Goal: Navigation & Orientation: Find specific page/section

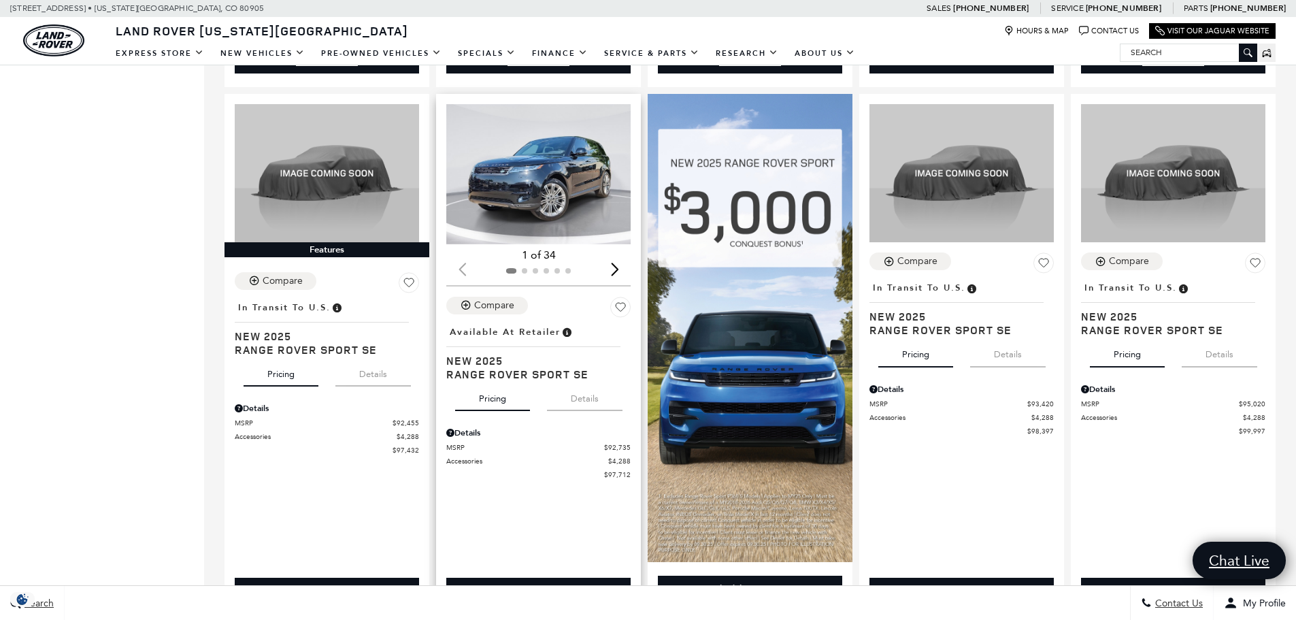
click at [622, 276] on div "Next slide" at bounding box center [615, 269] width 18 height 30
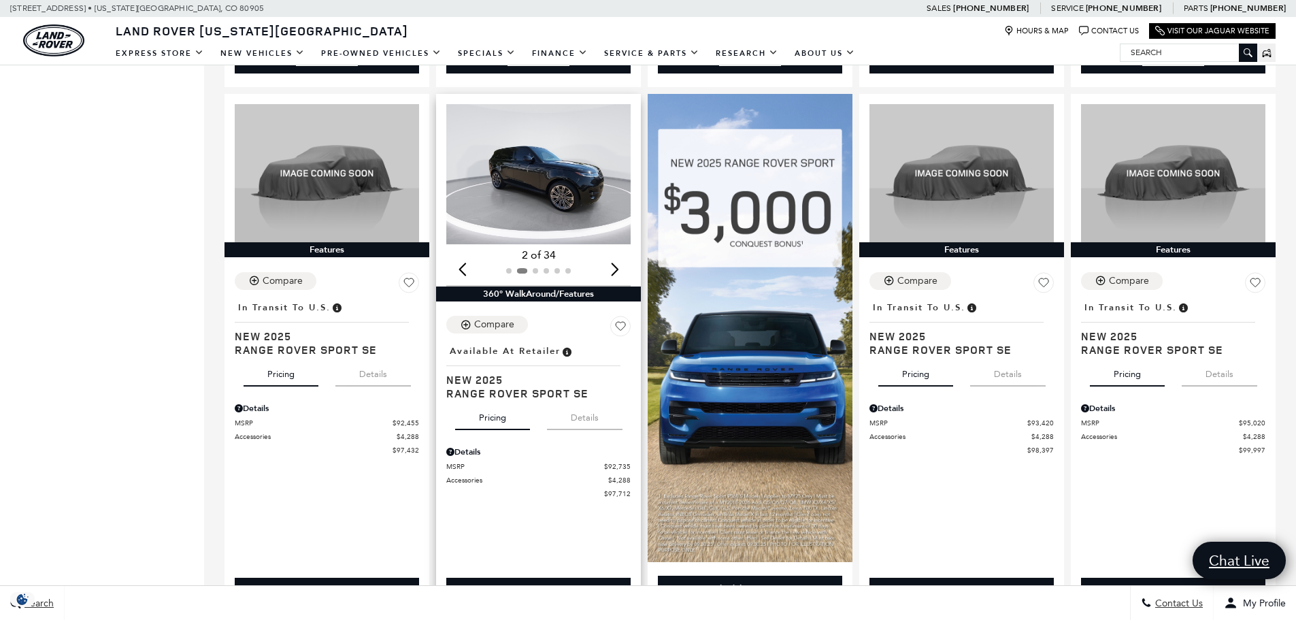
click at [618, 274] on div "Next slide" at bounding box center [615, 269] width 18 height 30
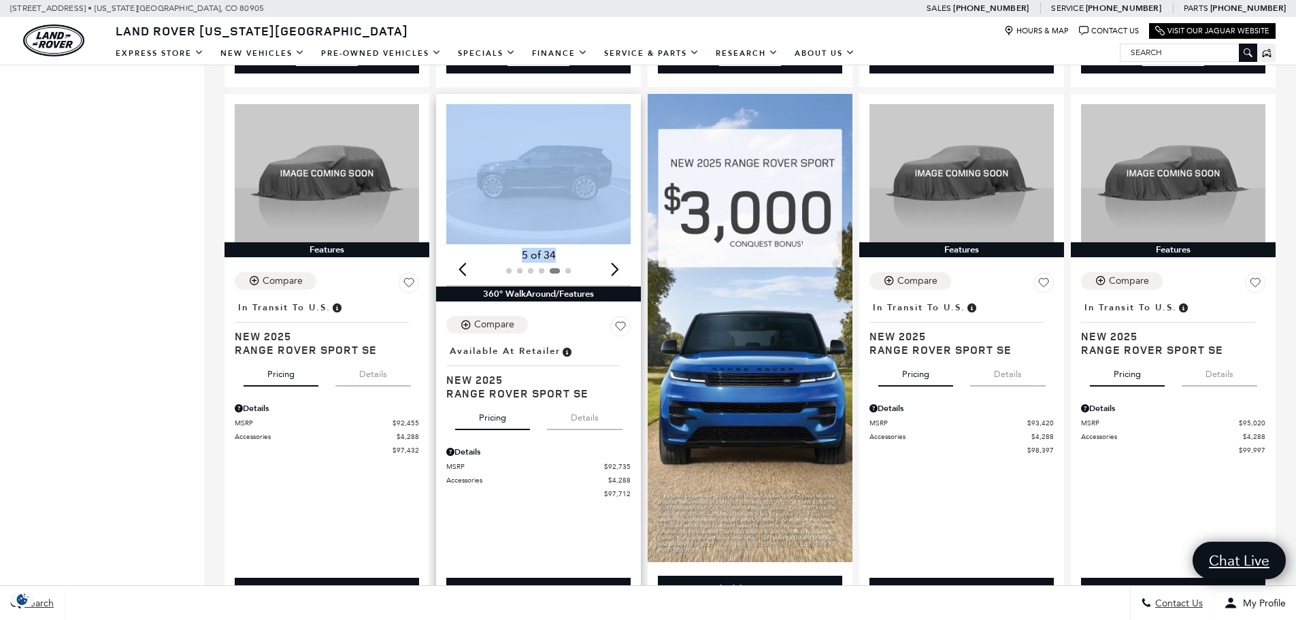
click at [618, 274] on div "Next slide" at bounding box center [615, 269] width 18 height 30
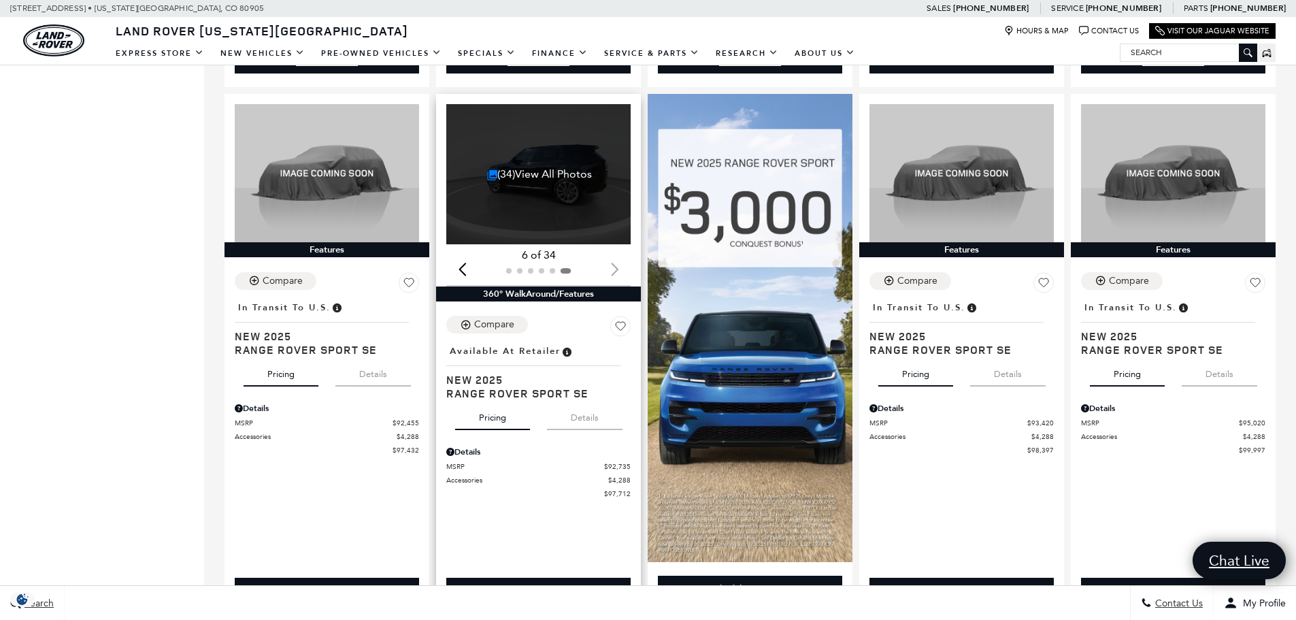
click at [618, 274] on div at bounding box center [538, 270] width 184 height 15
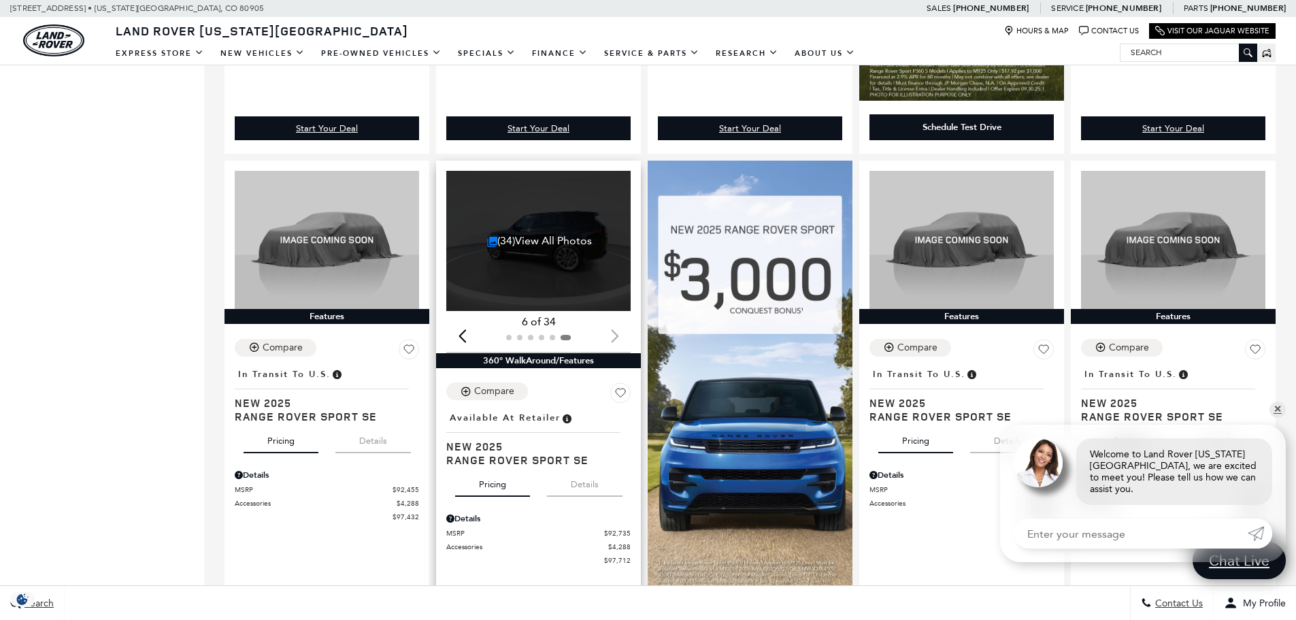
scroll to position [748, 0]
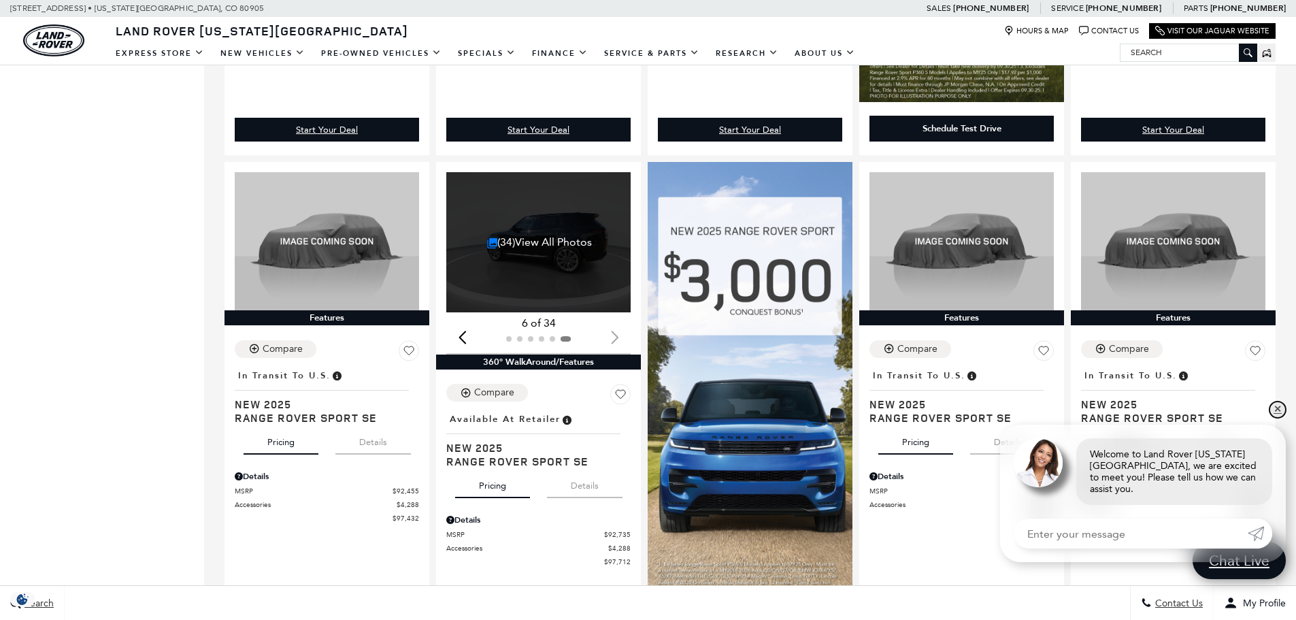
click at [1274, 418] on link "✕" at bounding box center [1278, 409] width 16 height 16
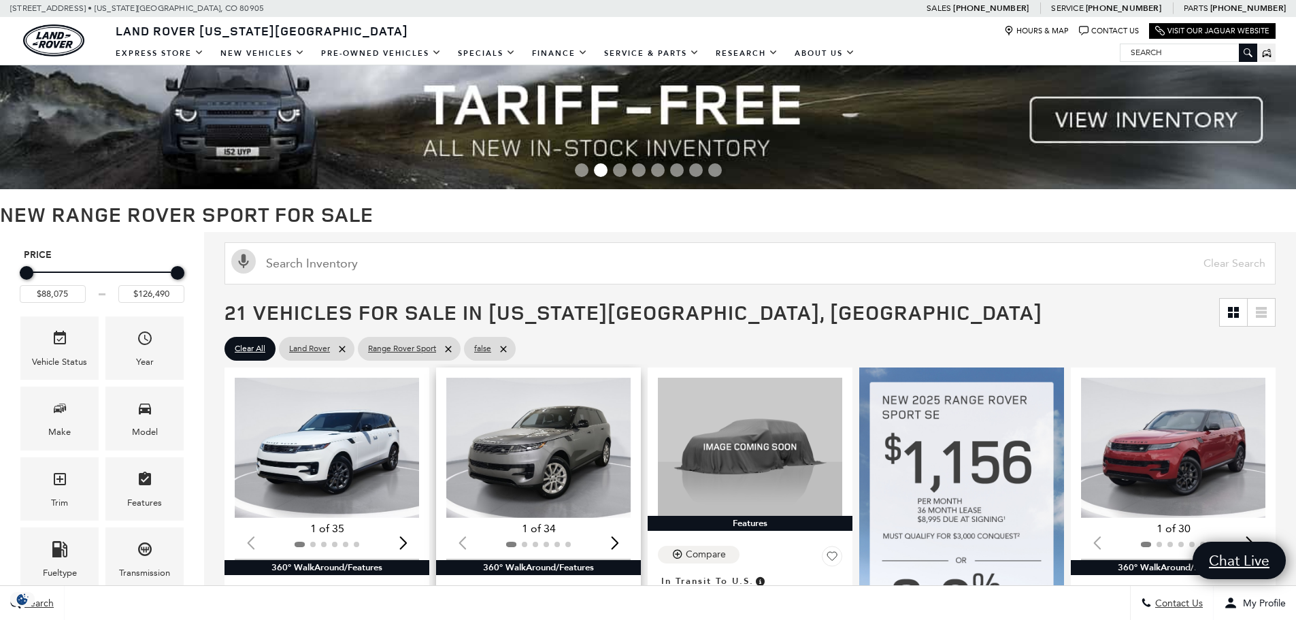
scroll to position [0, 0]
